Goal: Task Accomplishment & Management: Use online tool/utility

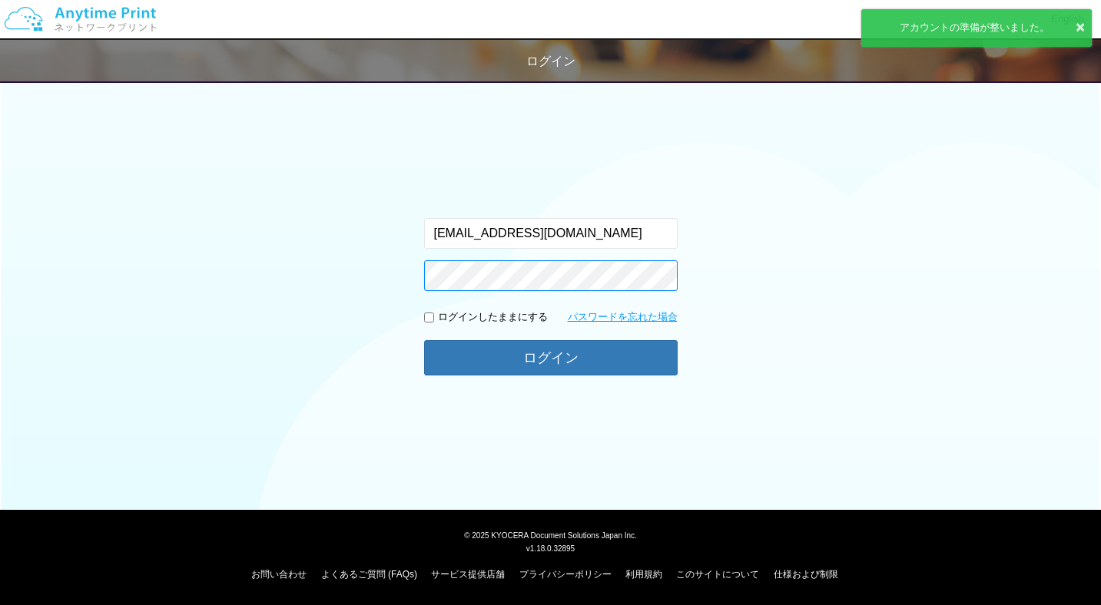
click at [424, 340] on button "ログイン" at bounding box center [550, 357] width 253 height 35
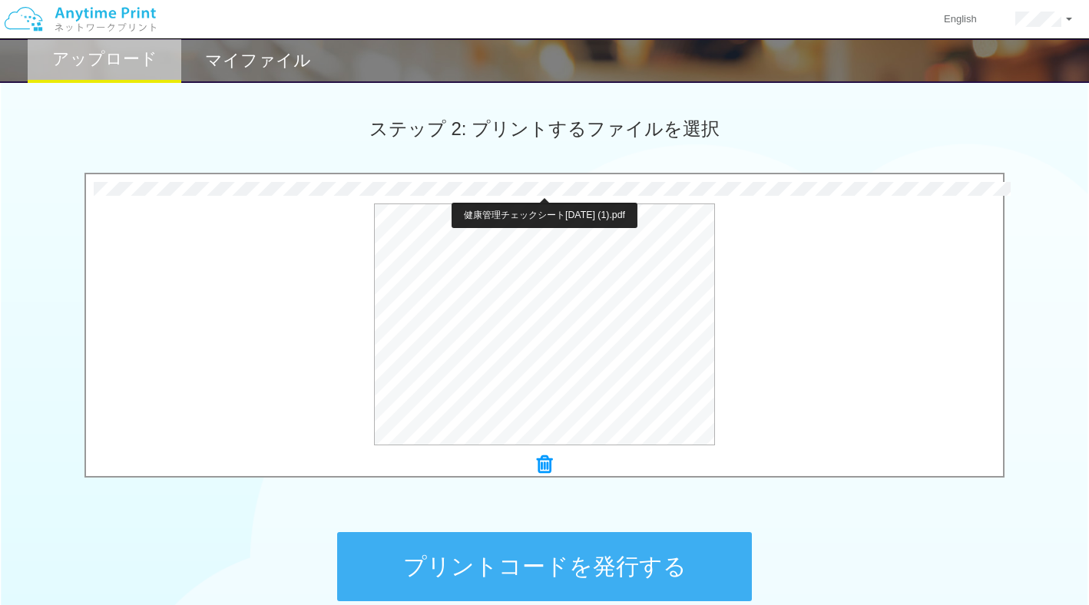
scroll to position [391, 0]
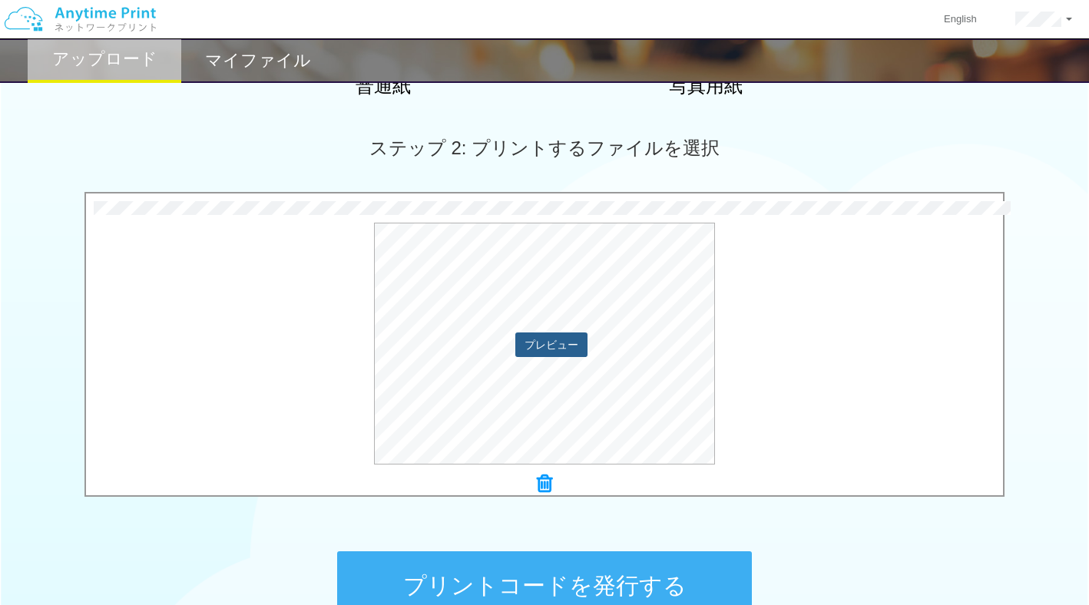
click at [564, 349] on button "プレビュー" at bounding box center [551, 345] width 72 height 25
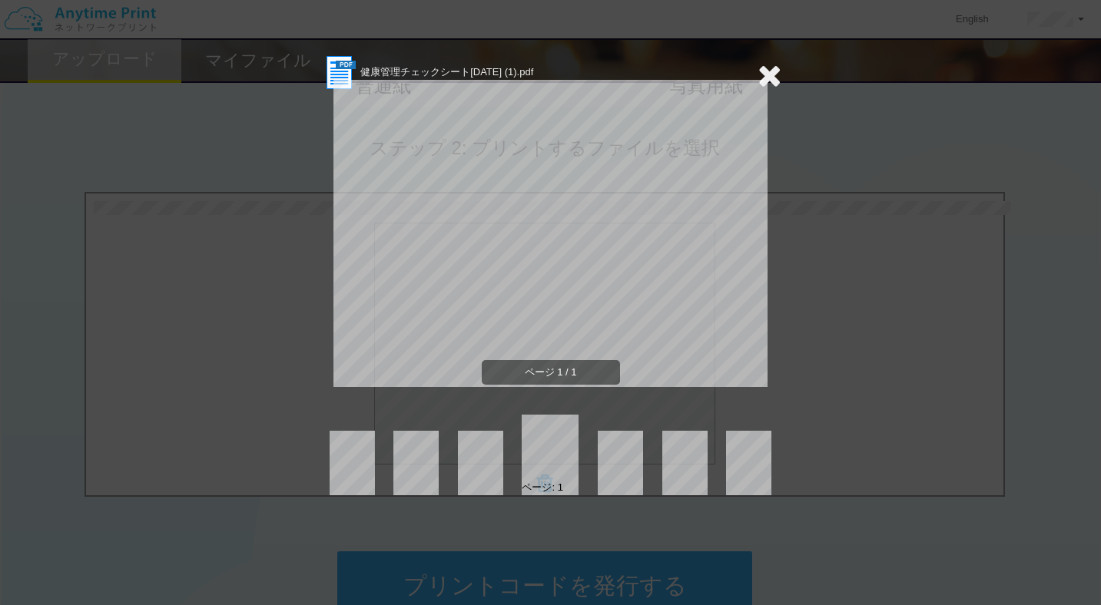
click at [768, 82] on icon at bounding box center [769, 75] width 24 height 31
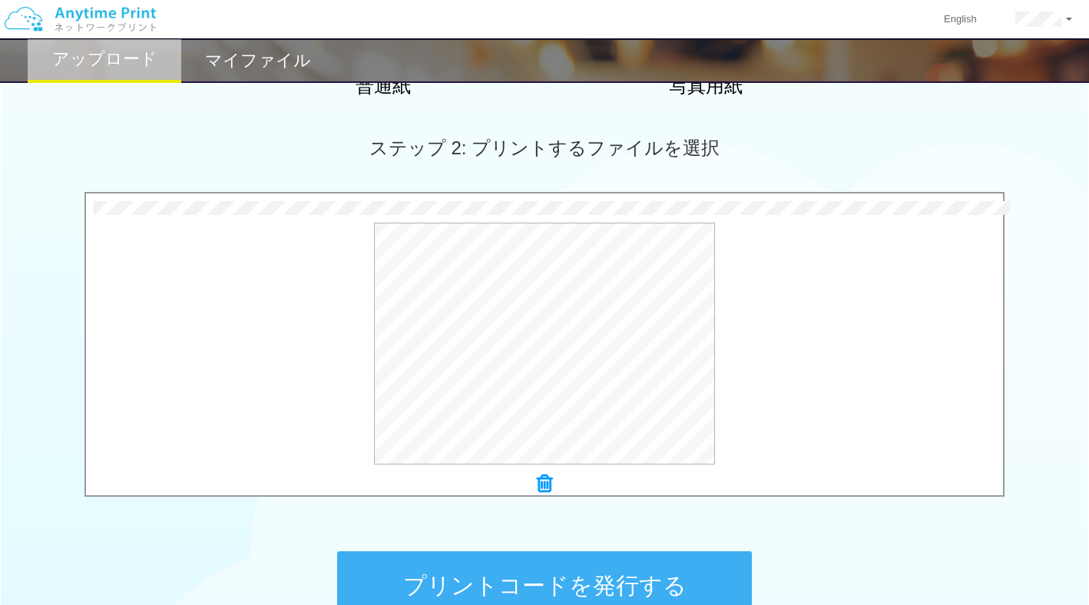
click at [543, 485] on icon at bounding box center [544, 484] width 15 height 20
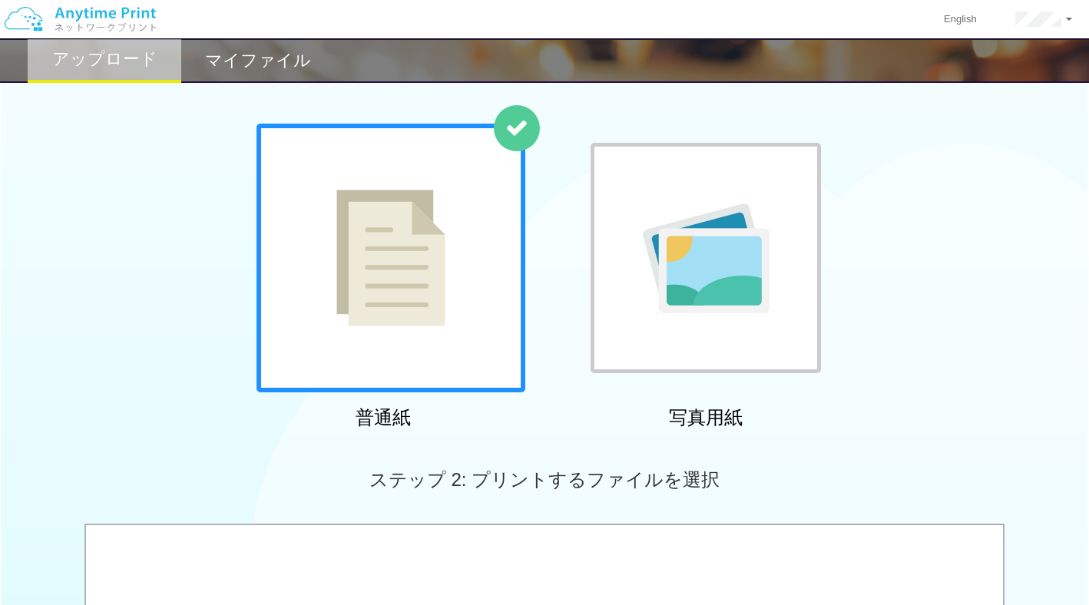
scroll to position [0, 0]
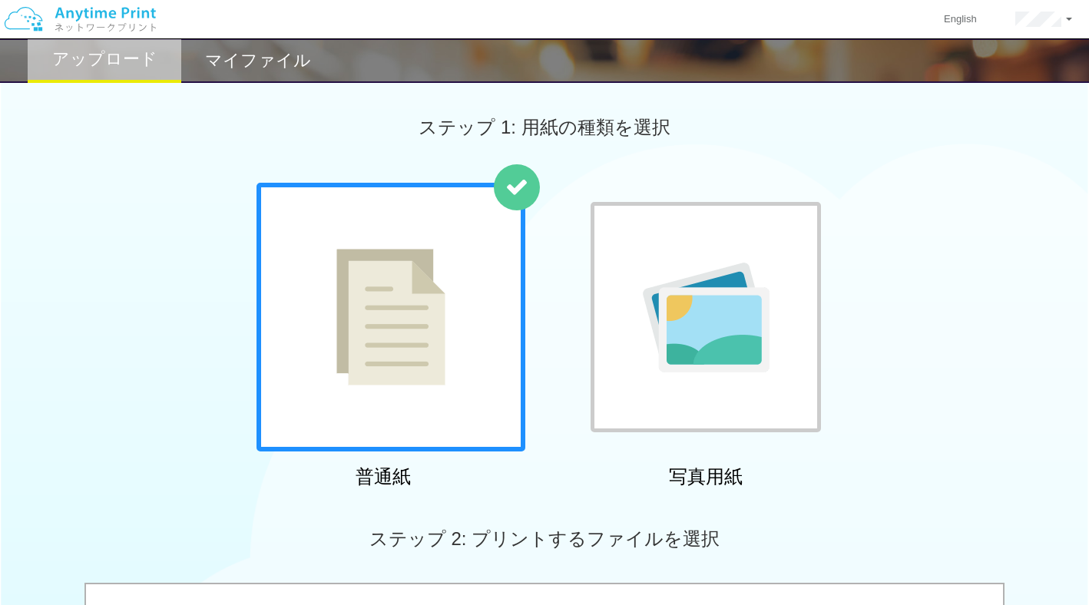
click at [253, 57] on h2 "マイファイル" at bounding box center [258, 60] width 106 height 18
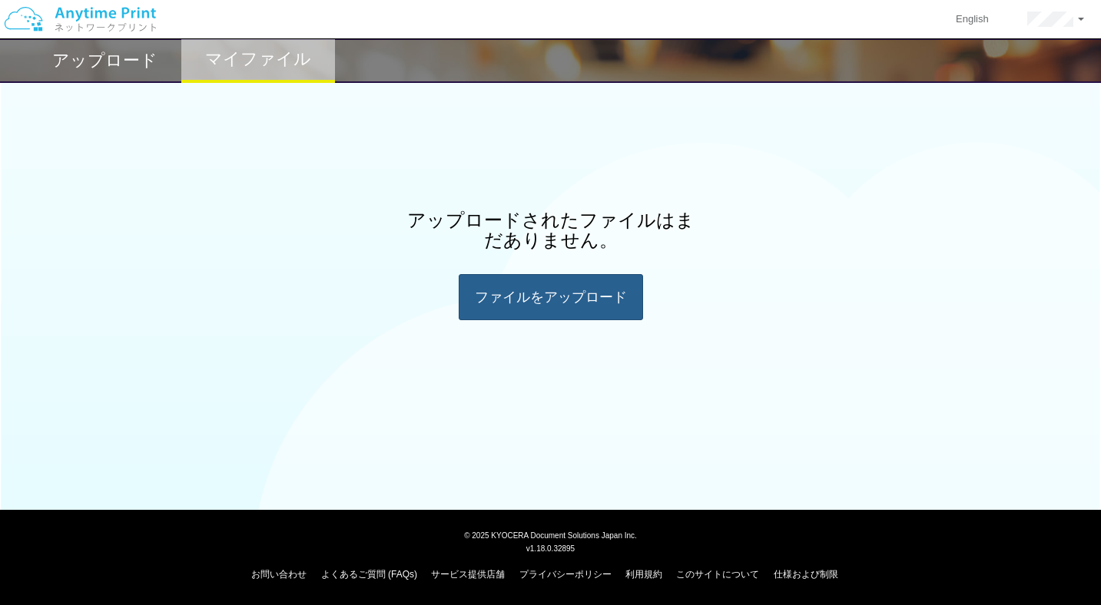
click at [545, 305] on div "ファイルを​​アップロード" at bounding box center [551, 297] width 184 height 46
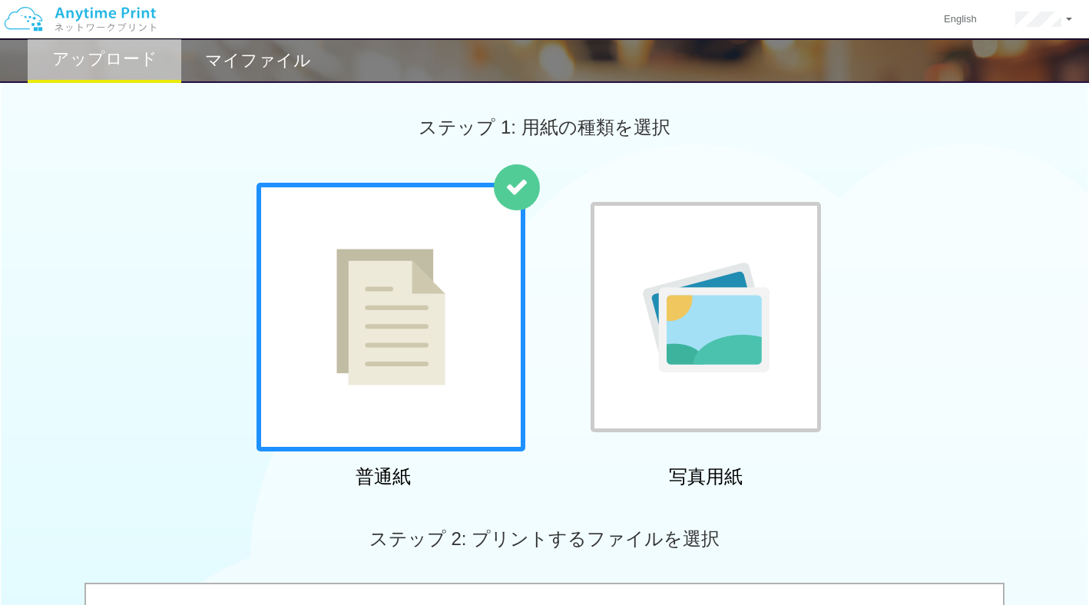
scroll to position [410, 0]
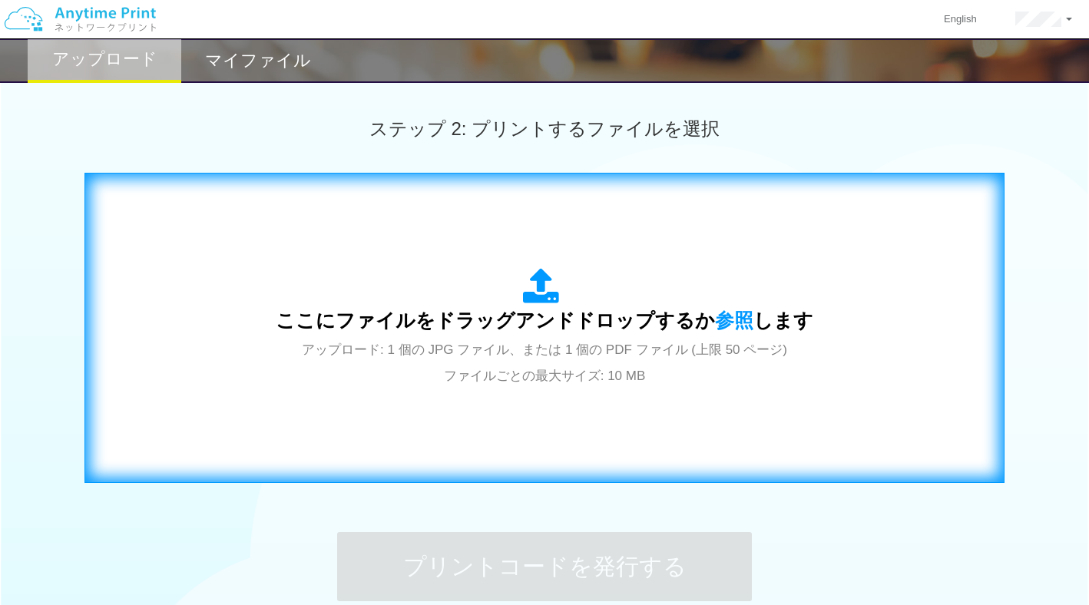
click at [552, 303] on icon at bounding box center [544, 287] width 43 height 38
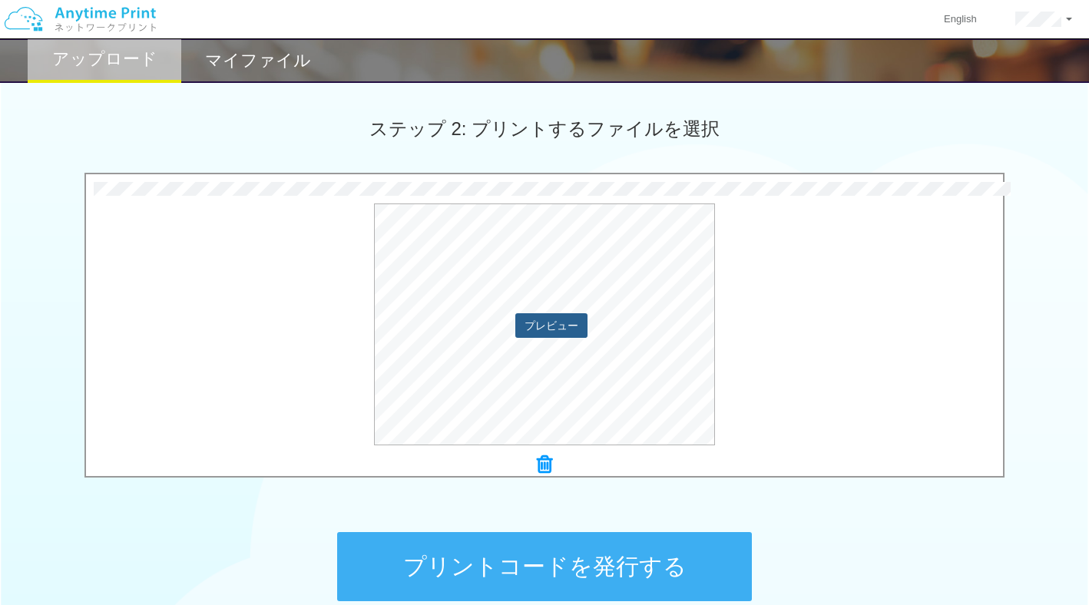
click at [557, 336] on button "プレビュー" at bounding box center [551, 325] width 72 height 25
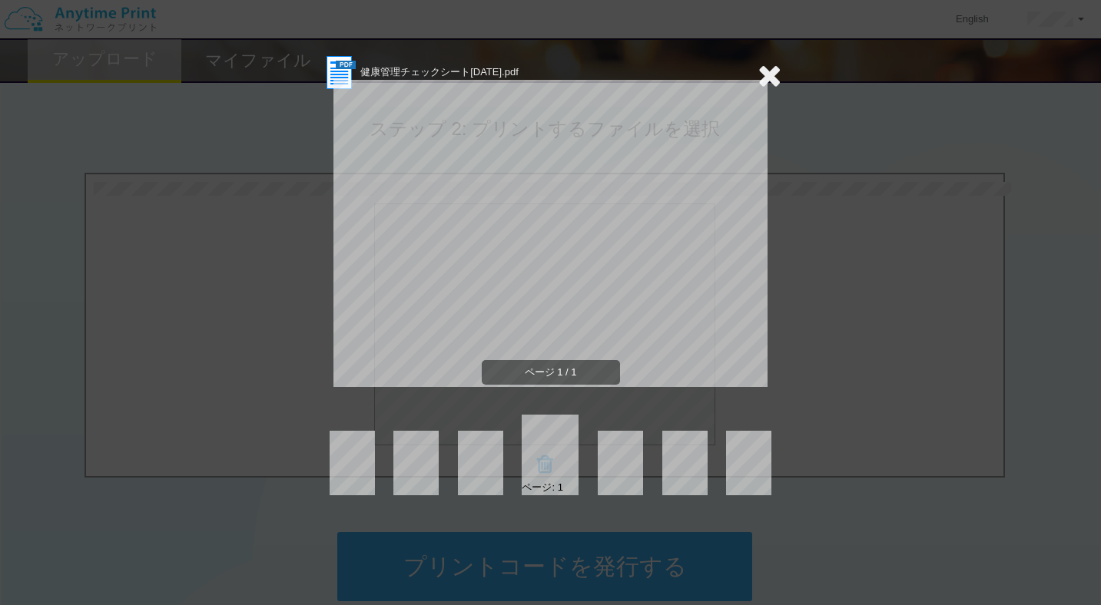
click at [343, 76] on img at bounding box center [339, 73] width 38 height 38
click at [772, 73] on icon at bounding box center [769, 75] width 24 height 31
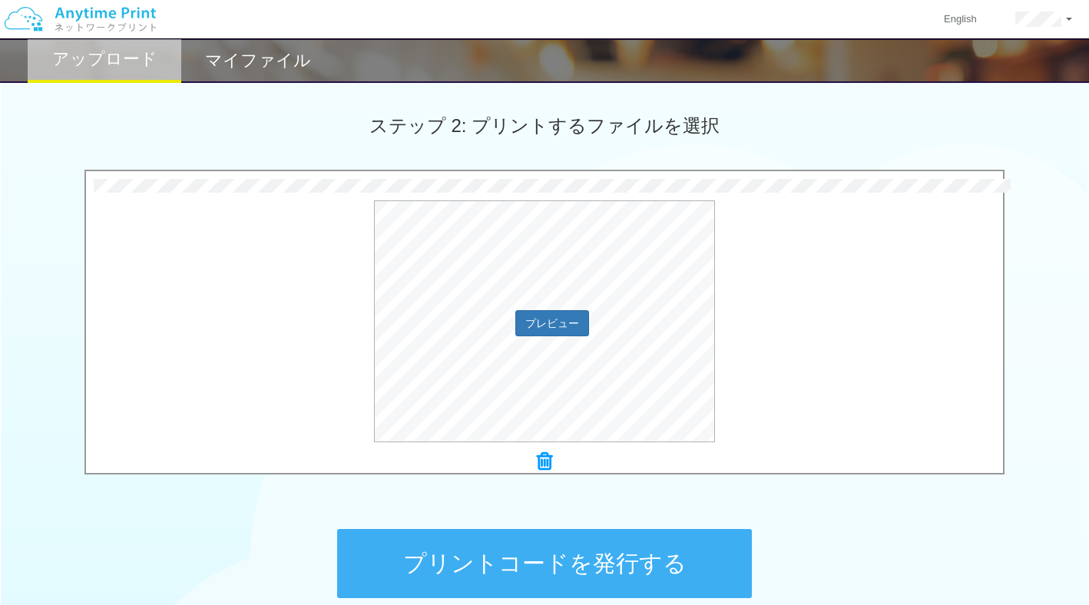
scroll to position [563, 0]
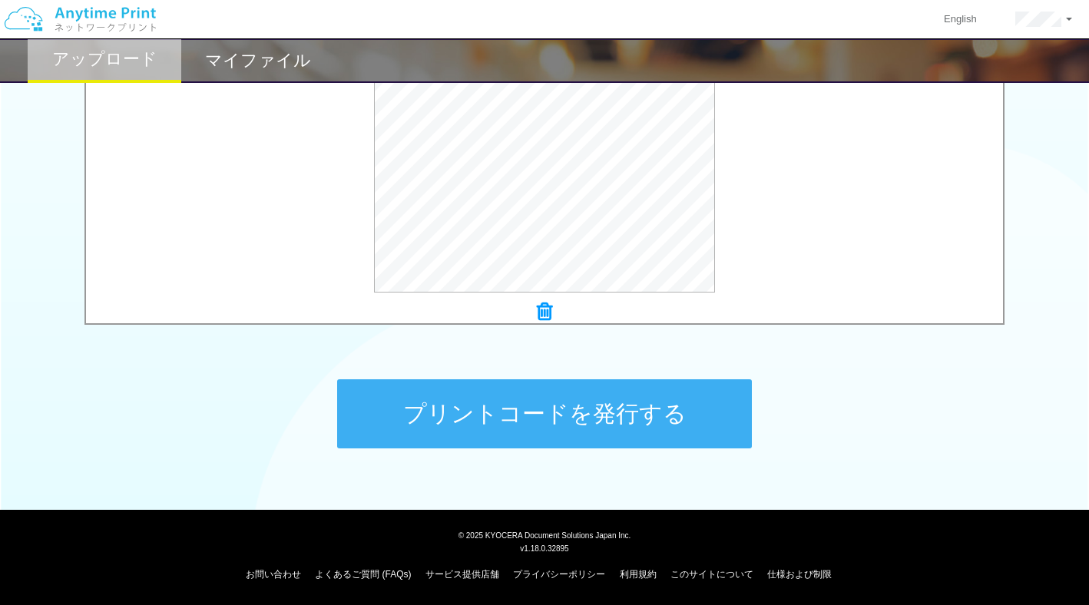
click at [545, 305] on icon at bounding box center [544, 312] width 15 height 20
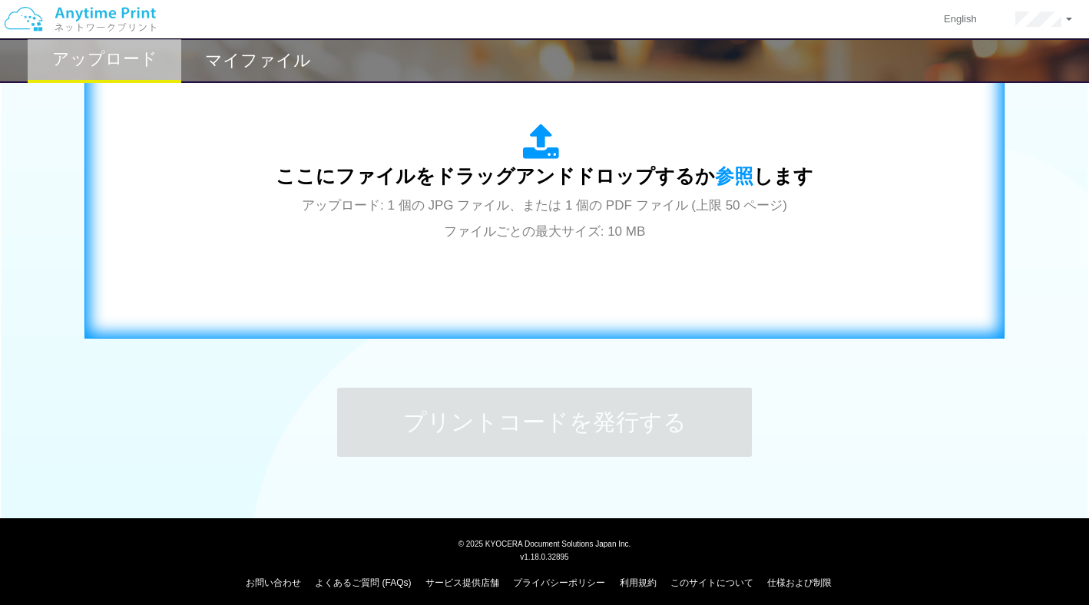
scroll to position [555, 0]
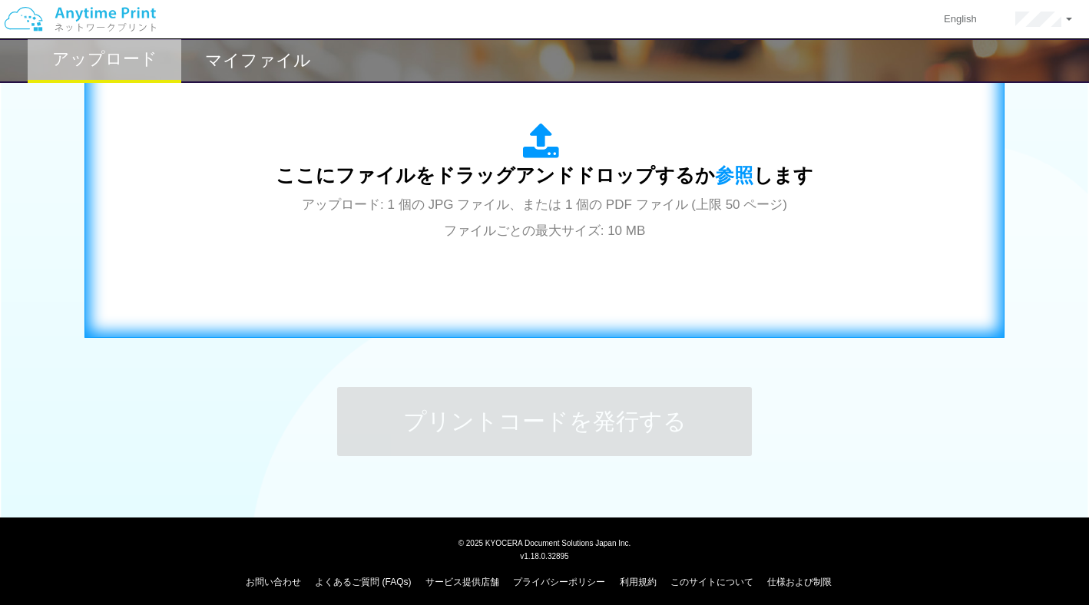
click at [515, 239] on div "ここにファイルをドラッグアンドドロップするか 参照 します アップロード: 1 個の JPG ファイル、または 1 個の PDF ファイル (上限 50 ペー…" at bounding box center [545, 183] width 538 height 120
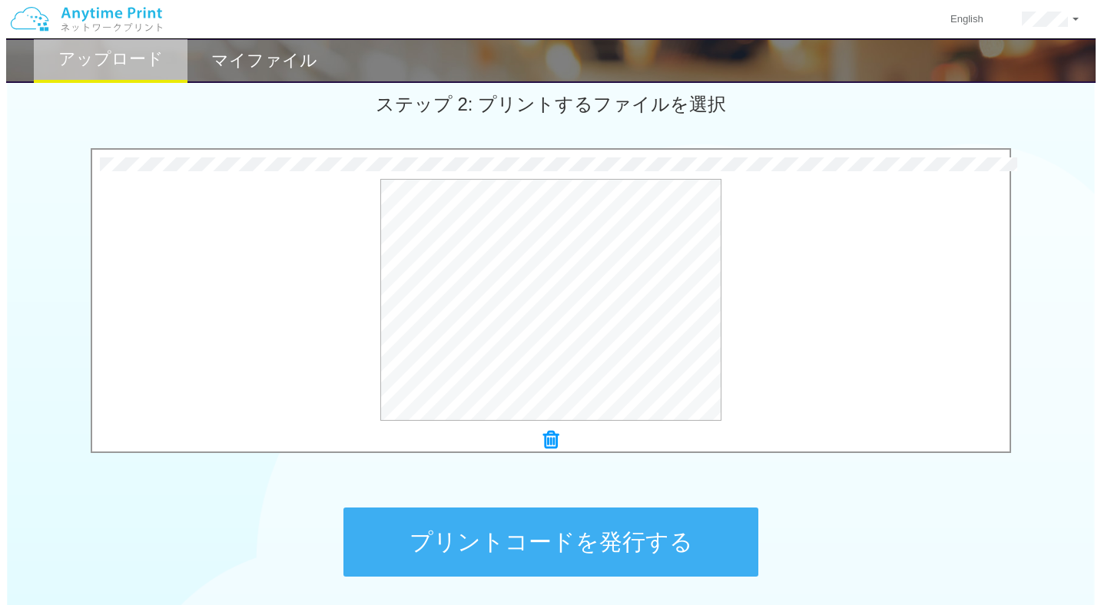
scroll to position [372, 0]
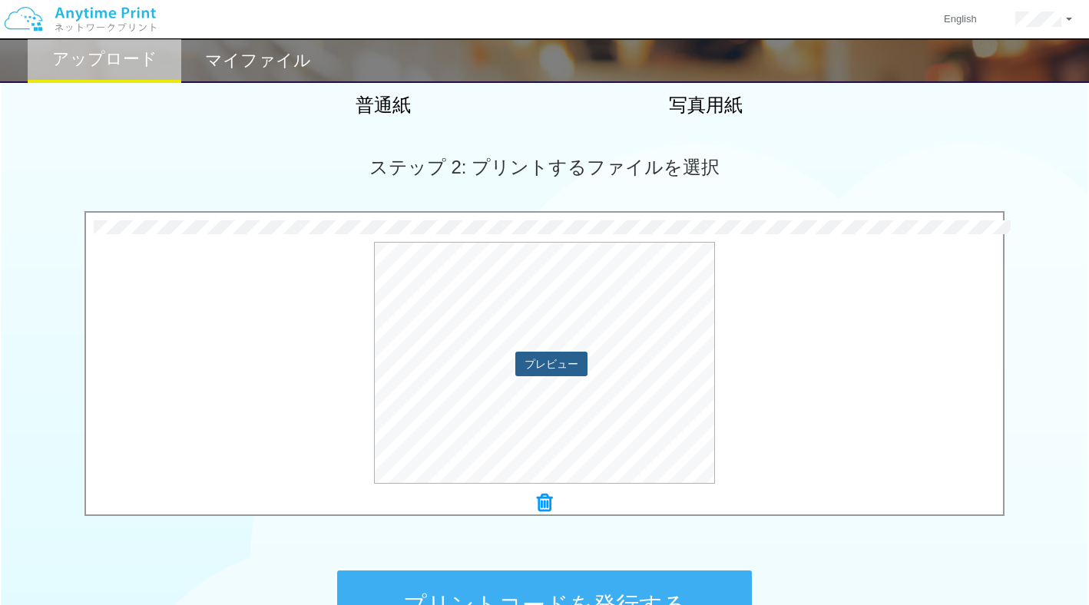
click at [540, 375] on button "プレビュー" at bounding box center [551, 364] width 72 height 25
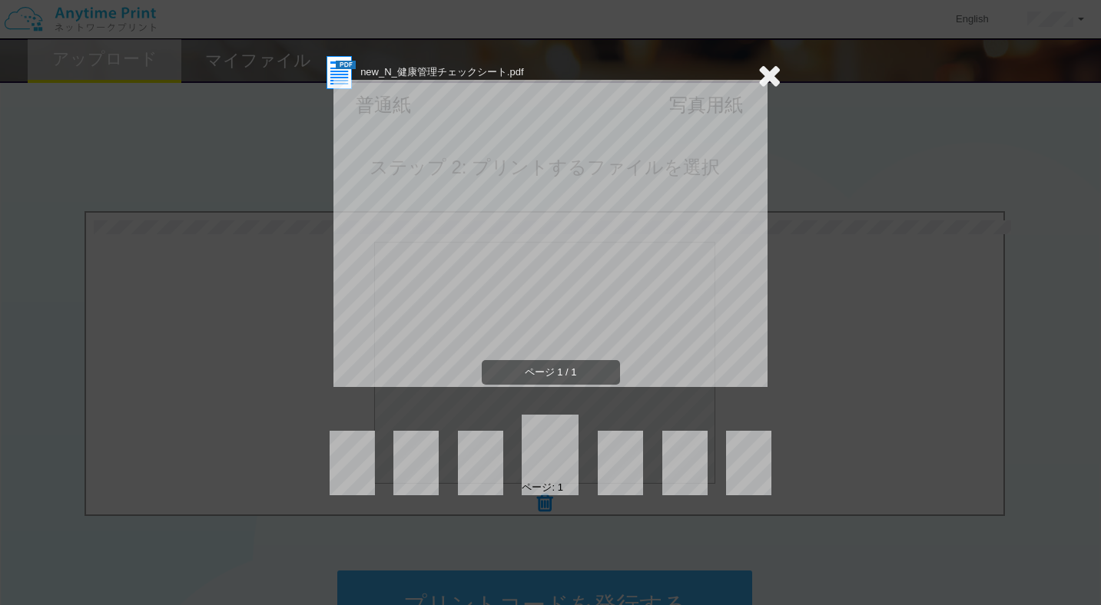
click at [580, 372] on span "ページ 1 / 1" at bounding box center [551, 372] width 138 height 25
